Goal: Register for event/course

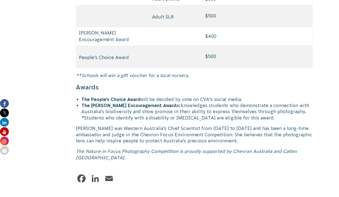
scroll to position [2766, 0]
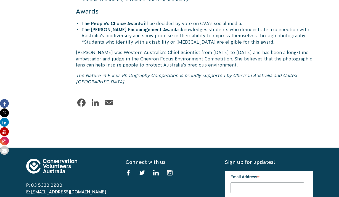
click at [169, 170] on use at bounding box center [170, 173] width 6 height 6
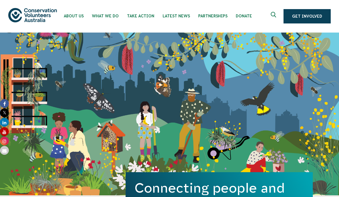
click at [40, 18] on img at bounding box center [32, 15] width 49 height 14
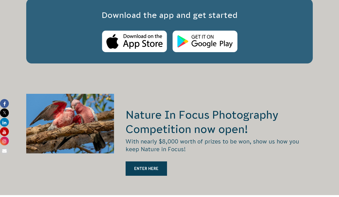
scroll to position [1013, 0]
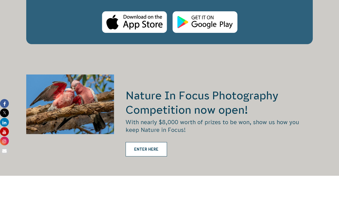
click at [149, 142] on link "ENTER HERE" at bounding box center [146, 149] width 41 height 14
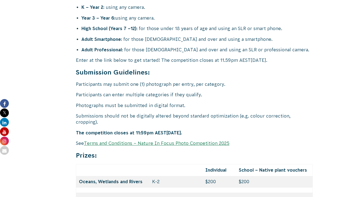
scroll to position [2282, 0]
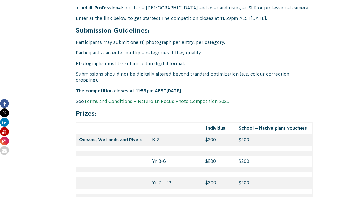
click at [125, 99] on link "Terms and Conditions – Nature In Focus Photo Competition 2025" at bounding box center [157, 101] width 146 height 5
